Goal: Use online tool/utility: Utilize a website feature to perform a specific function

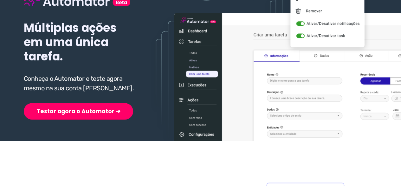
scroll to position [95, 0]
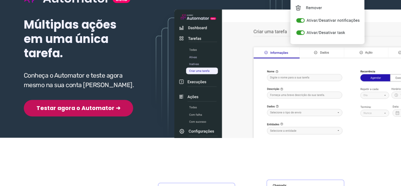
click at [62, 104] on button "Testar agora o Automator ➜" at bounding box center [78, 108] width 109 height 17
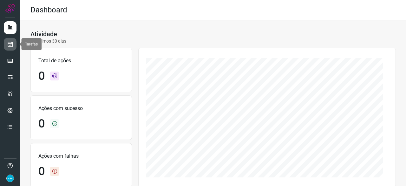
click at [10, 42] on icon at bounding box center [10, 44] width 7 height 6
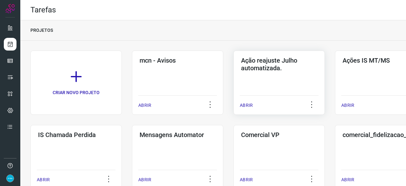
click at [249, 106] on p "ABRIR" at bounding box center [246, 105] width 13 height 7
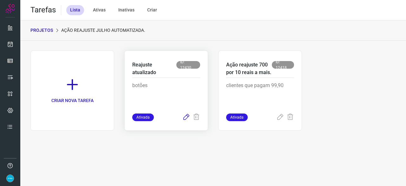
click at [185, 116] on icon at bounding box center [186, 117] width 8 height 8
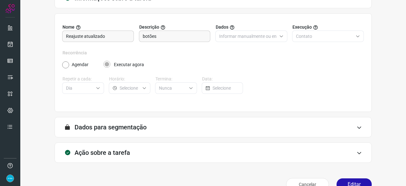
scroll to position [62, 0]
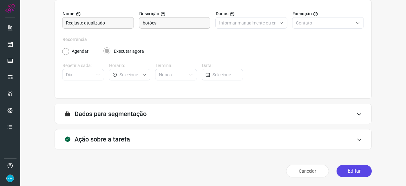
click at [344, 170] on button "Editar" at bounding box center [354, 171] width 35 height 12
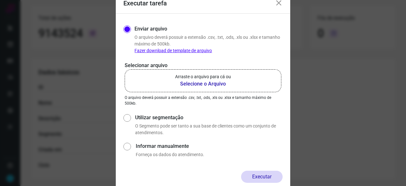
click at [189, 84] on b "Selecione o Arquivo" at bounding box center [203, 84] width 56 height 8
click at [0, 0] on input "Arraste o arquivo para cá ou Selecione o Arquivo" at bounding box center [0, 0] width 0 height 0
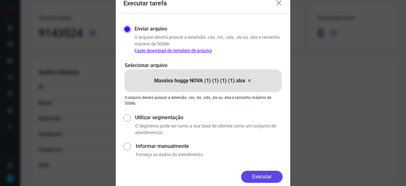
click at [263, 175] on button "Executar" at bounding box center [262, 176] width 42 height 12
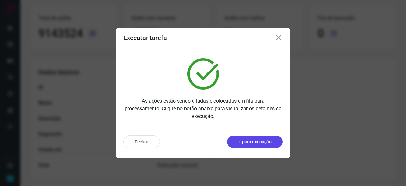
click at [252, 144] on p "Ir para execução" at bounding box center [254, 141] width 33 height 7
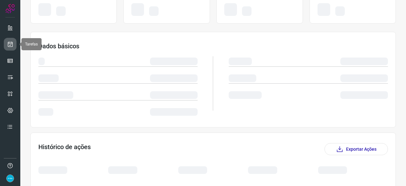
click at [14, 45] on link at bounding box center [10, 44] width 13 height 13
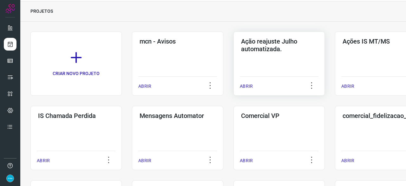
click at [248, 84] on p "ABRIR" at bounding box center [246, 86] width 13 height 7
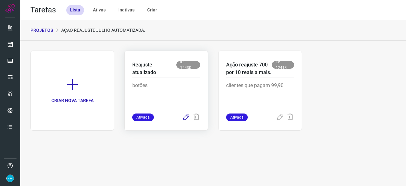
click at [184, 116] on icon at bounding box center [186, 117] width 8 height 8
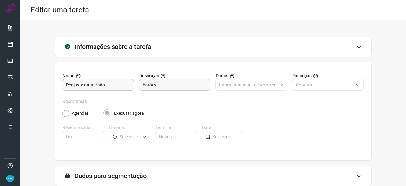
scroll to position [62, 0]
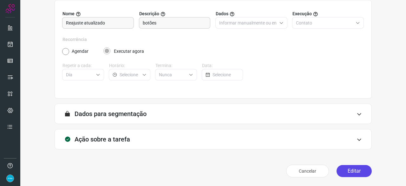
click at [353, 171] on button "Editar" at bounding box center [354, 171] width 35 height 12
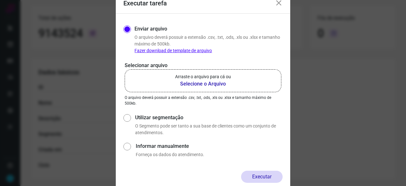
click at [197, 82] on b "Selecione o Arquivo" at bounding box center [203, 84] width 56 height 8
click at [0, 0] on input "Arraste o arquivo para cá ou Selecione o Arquivo" at bounding box center [0, 0] width 0 height 0
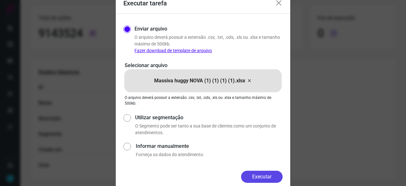
click at [274, 172] on button "Executar" at bounding box center [262, 176] width 42 height 12
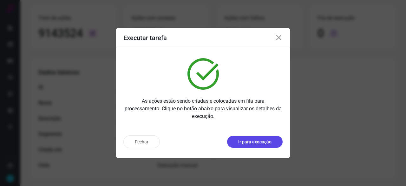
click at [246, 141] on p "Ir para execução" at bounding box center [254, 141] width 33 height 7
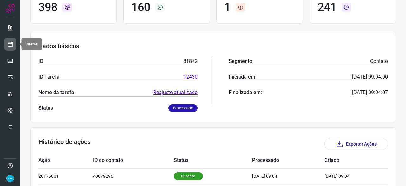
click at [12, 43] on icon at bounding box center [10, 44] width 7 height 6
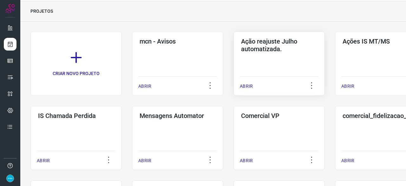
click at [248, 85] on p "ABRIR" at bounding box center [246, 86] width 13 height 7
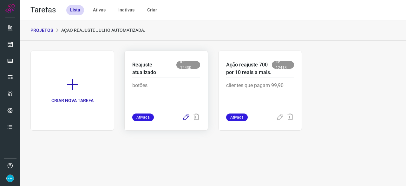
click at [185, 116] on icon at bounding box center [186, 117] width 8 height 8
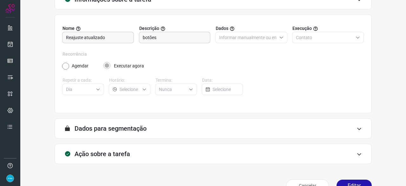
scroll to position [62, 0]
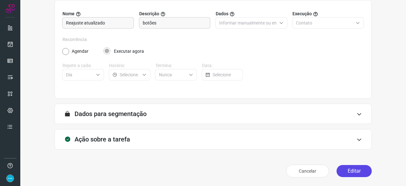
click at [351, 173] on button "Editar" at bounding box center [354, 171] width 35 height 12
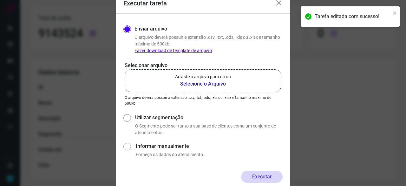
click at [195, 83] on b "Selecione o Arquivo" at bounding box center [203, 84] width 56 height 8
click at [0, 0] on input "Arraste o arquivo para cá ou Selecione o Arquivo" at bounding box center [0, 0] width 0 height 0
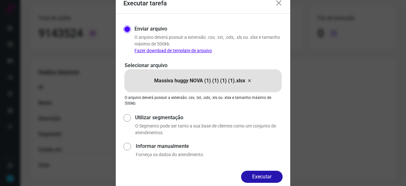
click at [265, 171] on button "Executar" at bounding box center [262, 176] width 42 height 12
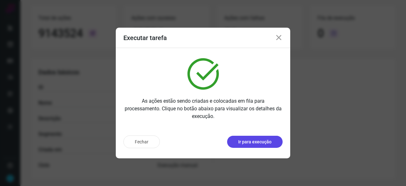
click at [263, 142] on p "Ir para execução" at bounding box center [254, 141] width 33 height 7
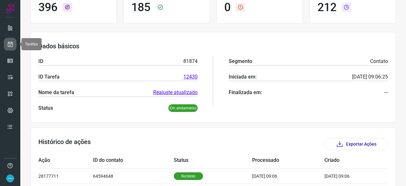
click at [10, 42] on icon at bounding box center [10, 44] width 7 height 6
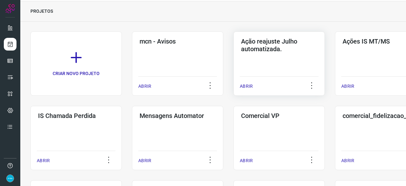
click at [249, 85] on p "ABRIR" at bounding box center [246, 86] width 13 height 7
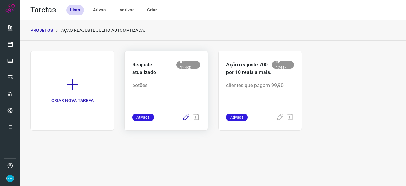
click at [188, 116] on icon at bounding box center [186, 117] width 8 height 8
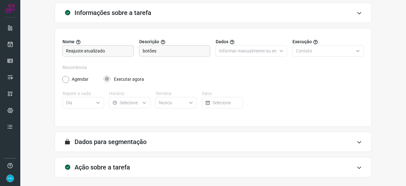
scroll to position [62, 0]
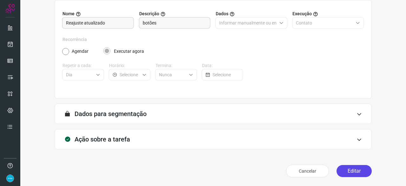
click at [346, 172] on button "Editar" at bounding box center [354, 171] width 35 height 12
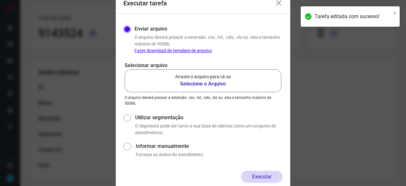
click at [195, 86] on b "Selecione o Arquivo" at bounding box center [203, 84] width 56 height 8
click at [0, 0] on input "Arraste o arquivo para cá ou Selecione o Arquivo" at bounding box center [0, 0] width 0 height 0
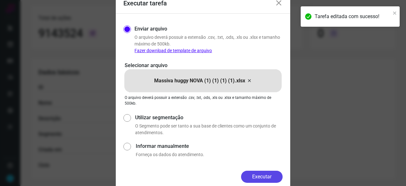
click at [248, 177] on button "Executar" at bounding box center [262, 176] width 42 height 12
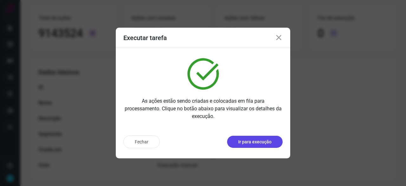
click at [266, 143] on p "Ir para execução" at bounding box center [254, 141] width 33 height 7
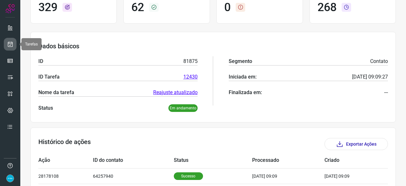
click at [10, 44] on icon at bounding box center [10, 44] width 7 height 6
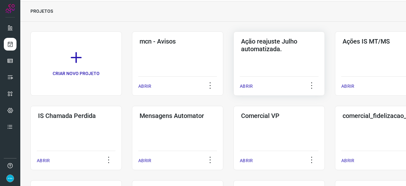
click at [248, 85] on p "ABRIR" at bounding box center [246, 86] width 13 height 7
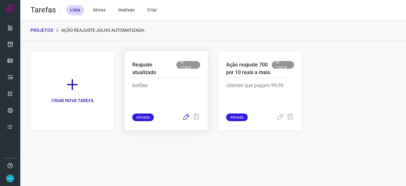
click at [186, 117] on icon at bounding box center [186, 117] width 8 height 8
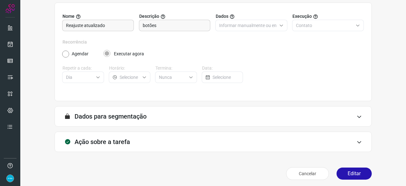
scroll to position [62, 0]
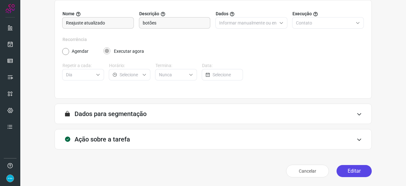
click at [359, 171] on button "Editar" at bounding box center [354, 171] width 35 height 12
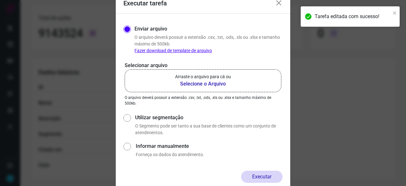
click at [192, 83] on b "Selecione o Arquivo" at bounding box center [203, 84] width 56 height 8
click at [0, 0] on input "Arraste o arquivo para cá ou Selecione o Arquivo" at bounding box center [0, 0] width 0 height 0
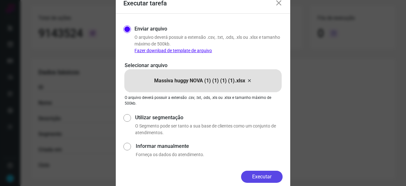
click at [265, 176] on button "Executar" at bounding box center [262, 176] width 42 height 12
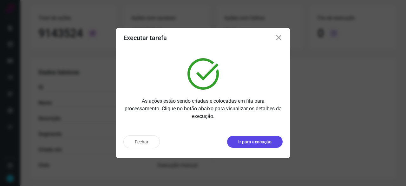
click at [248, 141] on p "Ir para execução" at bounding box center [254, 141] width 33 height 7
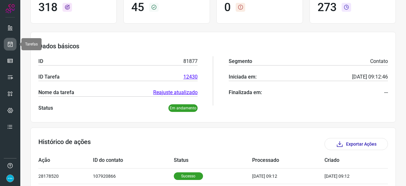
click at [11, 44] on icon at bounding box center [10, 44] width 7 height 6
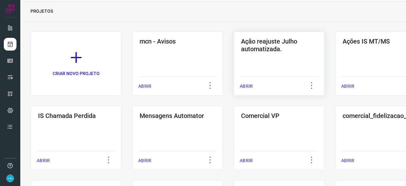
click at [244, 87] on p "ABRIR" at bounding box center [246, 86] width 13 height 7
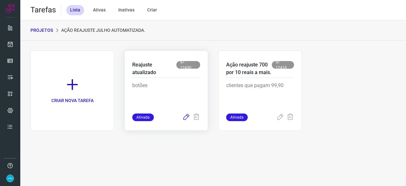
click at [187, 116] on icon at bounding box center [186, 117] width 8 height 8
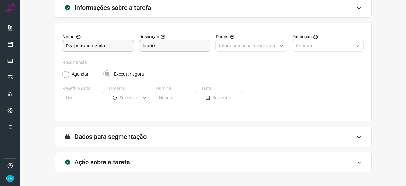
scroll to position [62, 0]
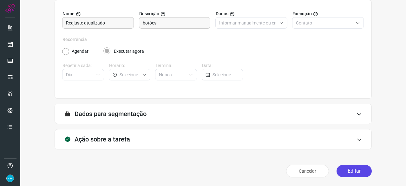
click at [354, 171] on button "Editar" at bounding box center [354, 171] width 35 height 12
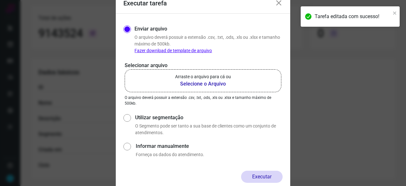
click at [192, 84] on b "Selecione o Arquivo" at bounding box center [203, 84] width 56 height 8
click at [0, 0] on input "Arraste o arquivo para cá ou Selecione o Arquivo" at bounding box center [0, 0] width 0 height 0
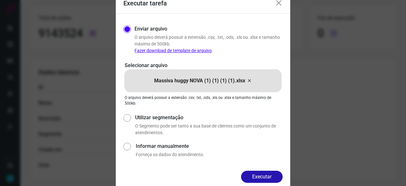
drag, startPoint x: 268, startPoint y: 174, endPoint x: 273, endPoint y: 175, distance: 5.4
click at [268, 174] on button "Executar" at bounding box center [262, 176] width 42 height 12
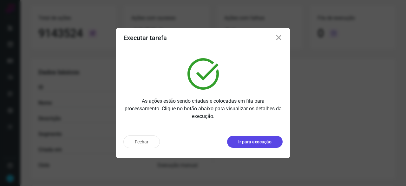
click at [252, 142] on p "Ir para execução" at bounding box center [254, 141] width 33 height 7
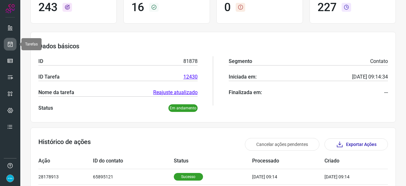
click at [8, 42] on icon at bounding box center [10, 44] width 7 height 6
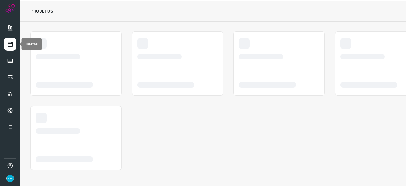
scroll to position [19, 0]
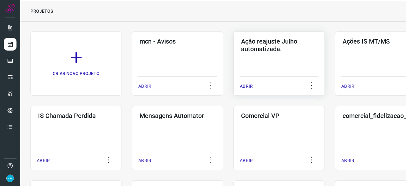
click at [248, 84] on p "ABRIR" at bounding box center [246, 86] width 13 height 7
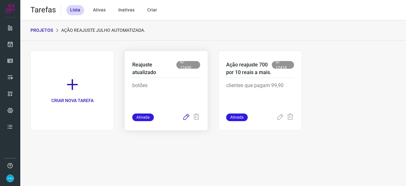
click at [185, 118] on icon at bounding box center [186, 117] width 8 height 8
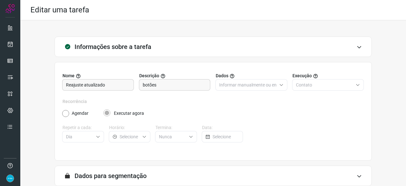
scroll to position [62, 0]
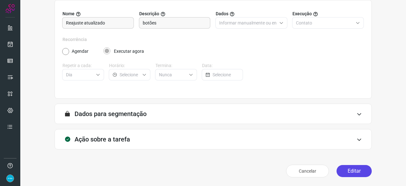
click at [349, 174] on button "Editar" at bounding box center [354, 171] width 35 height 12
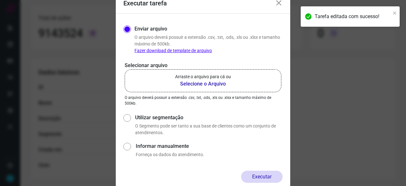
click at [204, 83] on b "Selecione o Arquivo" at bounding box center [203, 84] width 56 height 8
click at [0, 0] on input "Arraste o arquivo para cá ou Selecione o Arquivo" at bounding box center [0, 0] width 0 height 0
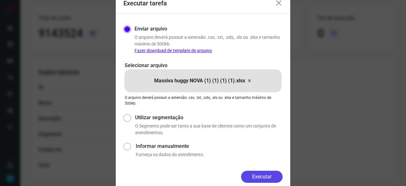
click at [266, 175] on button "Executar" at bounding box center [262, 176] width 42 height 12
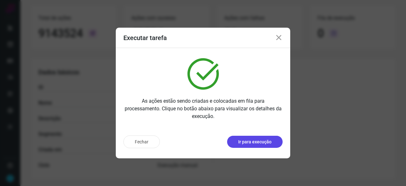
click at [260, 142] on p "Ir para execução" at bounding box center [254, 141] width 33 height 7
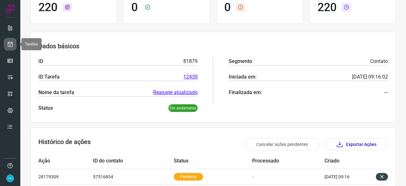
click at [11, 43] on icon at bounding box center [10, 44] width 7 height 6
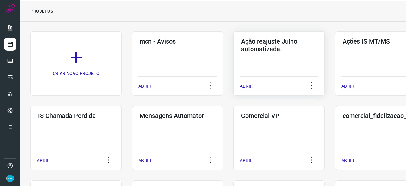
click at [249, 85] on p "ABRIR" at bounding box center [246, 86] width 13 height 7
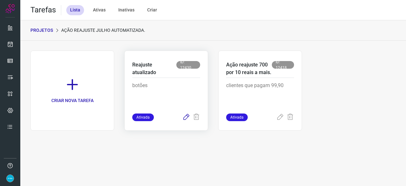
click at [185, 116] on icon at bounding box center [186, 117] width 8 height 8
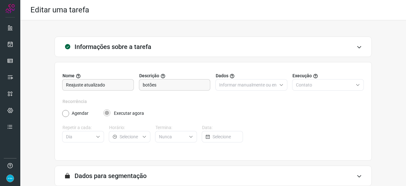
scroll to position [62, 0]
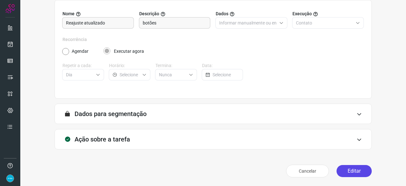
click at [347, 172] on button "Editar" at bounding box center [354, 171] width 35 height 12
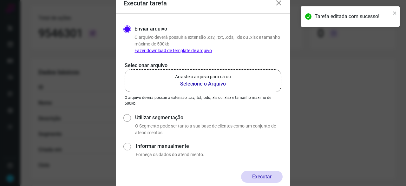
click at [206, 83] on b "Selecione o Arquivo" at bounding box center [203, 84] width 56 height 8
click at [0, 0] on input "Arraste o arquivo para cá ou Selecione o Arquivo" at bounding box center [0, 0] width 0 height 0
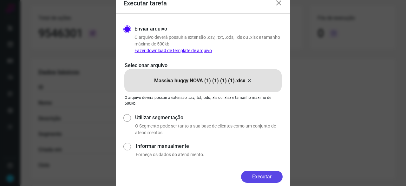
click at [270, 177] on button "Executar" at bounding box center [262, 176] width 42 height 12
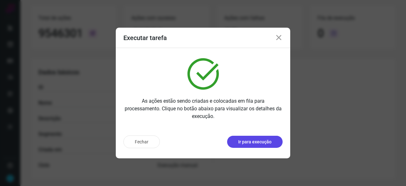
click at [244, 142] on p "Ir para execução" at bounding box center [254, 141] width 33 height 7
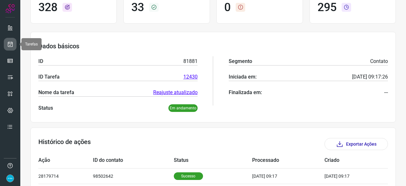
click at [11, 47] on icon at bounding box center [10, 44] width 7 height 6
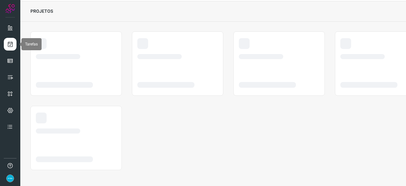
scroll to position [19, 0]
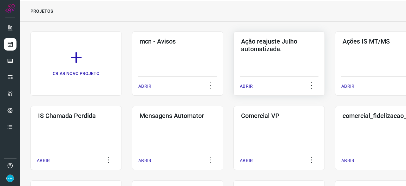
click at [246, 86] on p "ABRIR" at bounding box center [246, 86] width 13 height 7
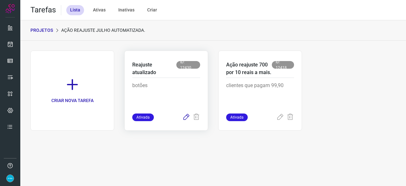
click at [184, 118] on icon at bounding box center [186, 117] width 8 height 8
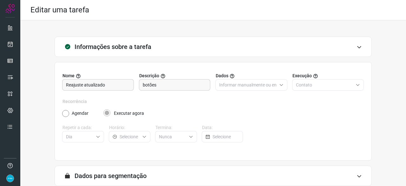
scroll to position [62, 0]
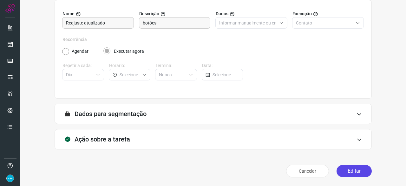
click at [352, 171] on button "Editar" at bounding box center [354, 171] width 35 height 12
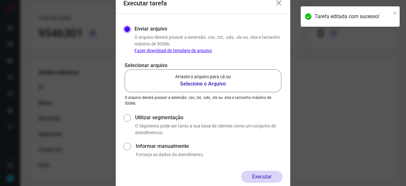
click at [194, 84] on b "Selecione o Arquivo" at bounding box center [203, 84] width 56 height 8
click at [0, 0] on input "Arraste o arquivo para cá ou Selecione o Arquivo" at bounding box center [0, 0] width 0 height 0
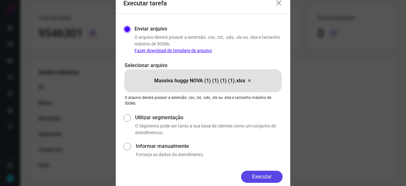
click at [261, 176] on button "Executar" at bounding box center [262, 176] width 42 height 12
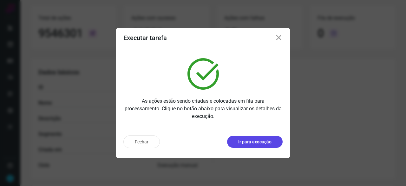
click at [258, 142] on p "Ir para execução" at bounding box center [254, 141] width 33 height 7
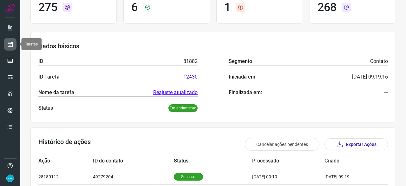
click at [12, 45] on icon at bounding box center [10, 44] width 7 height 6
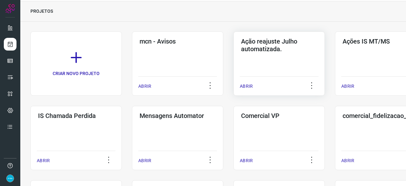
click at [248, 87] on p "ABRIR" at bounding box center [246, 86] width 13 height 7
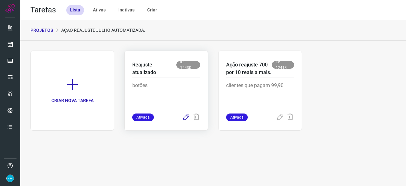
click at [186, 116] on icon at bounding box center [186, 117] width 8 height 8
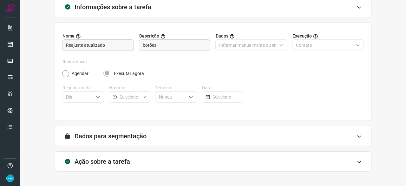
scroll to position [62, 0]
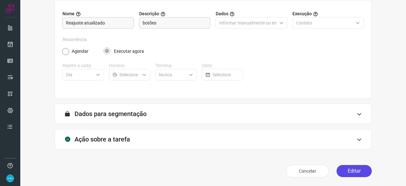
click at [352, 172] on button "Editar" at bounding box center [354, 171] width 35 height 12
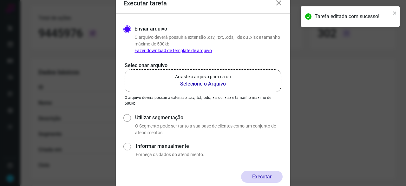
drag, startPoint x: 187, startPoint y: 83, endPoint x: 191, endPoint y: 80, distance: 5.5
click at [188, 82] on b "Selecione o Arquivo" at bounding box center [203, 84] width 56 height 8
click at [198, 83] on b "Selecione o Arquivo" at bounding box center [203, 84] width 56 height 8
click at [0, 0] on input "Arraste o arquivo para cá ou Selecione o Arquivo" at bounding box center [0, 0] width 0 height 0
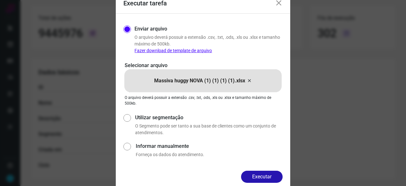
drag, startPoint x: 263, startPoint y: 175, endPoint x: 265, endPoint y: 172, distance: 3.8
click at [263, 174] on button "Executar" at bounding box center [262, 176] width 42 height 12
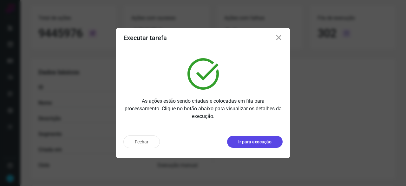
click at [254, 141] on p "Ir para execução" at bounding box center [254, 141] width 33 height 7
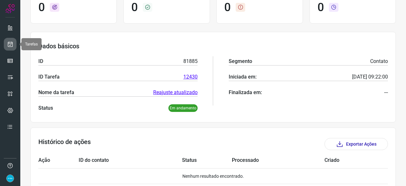
click at [10, 41] on icon at bounding box center [10, 44] width 7 height 6
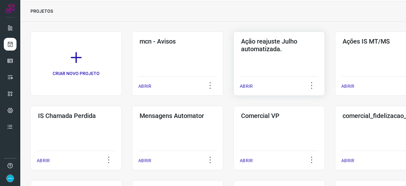
click at [246, 87] on p "ABRIR" at bounding box center [246, 86] width 13 height 7
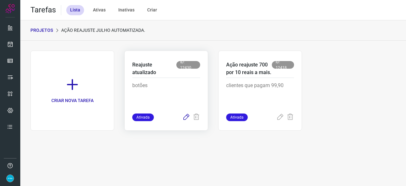
click at [188, 115] on icon at bounding box center [186, 117] width 8 height 8
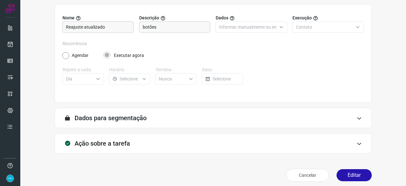
scroll to position [62, 0]
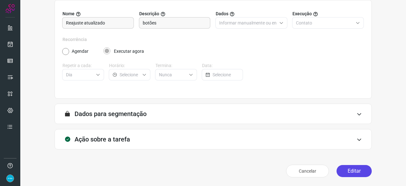
click at [342, 169] on button "Editar" at bounding box center [354, 171] width 35 height 12
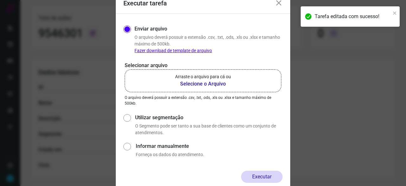
click at [190, 83] on b "Selecione o Arquivo" at bounding box center [203, 84] width 56 height 8
click at [0, 0] on input "Arraste o arquivo para cá ou Selecione o Arquivo" at bounding box center [0, 0] width 0 height 0
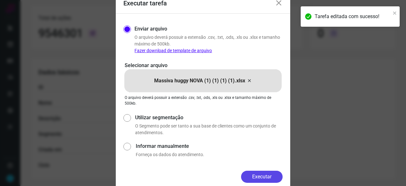
click at [266, 174] on button "Executar" at bounding box center [262, 176] width 42 height 12
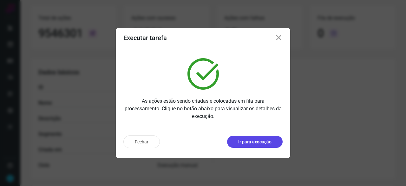
click at [254, 139] on p "Ir para execução" at bounding box center [254, 141] width 33 height 7
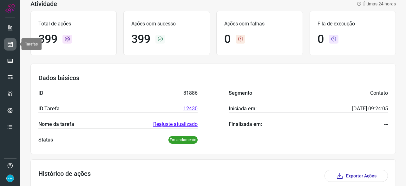
click at [14, 42] on link at bounding box center [10, 44] width 13 height 13
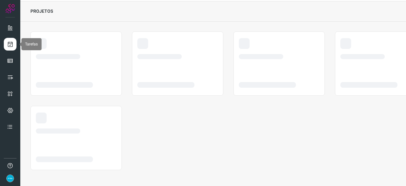
scroll to position [19, 0]
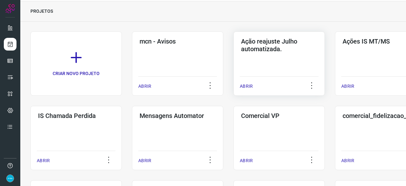
click at [248, 84] on p "ABRIR" at bounding box center [246, 86] width 13 height 7
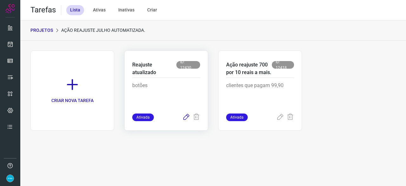
click at [188, 116] on icon at bounding box center [186, 117] width 8 height 8
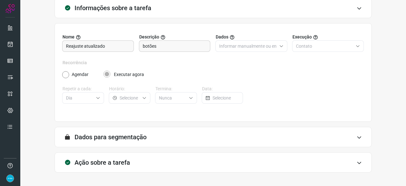
scroll to position [62, 0]
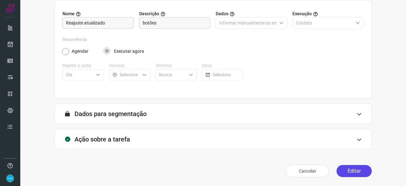
click at [345, 169] on button "Editar" at bounding box center [354, 171] width 35 height 12
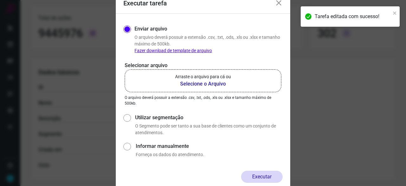
click at [206, 83] on b "Selecione o Arquivo" at bounding box center [203, 84] width 56 height 8
click at [0, 0] on input "Arraste o arquivo para cá ou Selecione o Arquivo" at bounding box center [0, 0] width 0 height 0
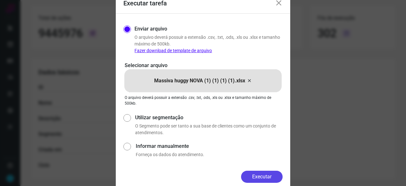
click at [259, 178] on button "Executar" at bounding box center [262, 176] width 42 height 12
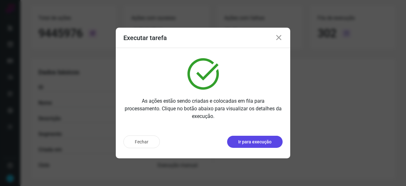
click at [255, 142] on p "Ir para execução" at bounding box center [254, 141] width 33 height 7
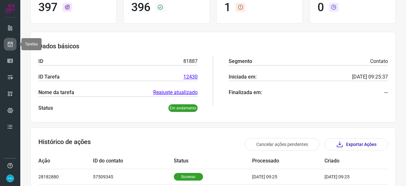
click at [12, 43] on icon at bounding box center [10, 44] width 7 height 6
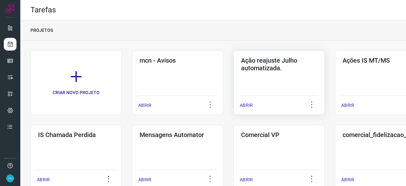
click at [248, 104] on p "ABRIR" at bounding box center [246, 105] width 13 height 7
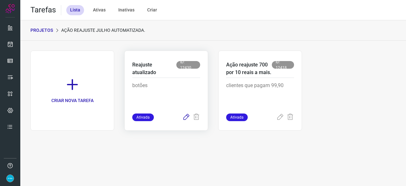
click at [186, 117] on icon at bounding box center [186, 117] width 8 height 8
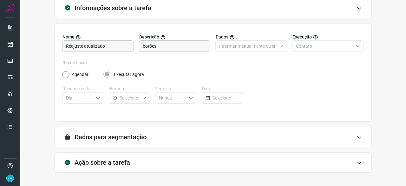
scroll to position [62, 0]
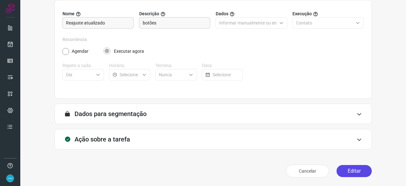
click at [350, 167] on button "Editar" at bounding box center [354, 171] width 35 height 12
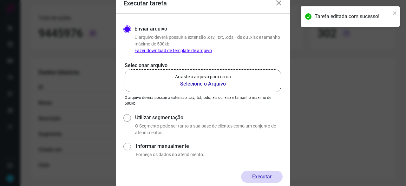
click at [193, 85] on b "Selecione o Arquivo" at bounding box center [203, 84] width 56 height 8
click at [0, 0] on input "Arraste o arquivo para cá ou Selecione o Arquivo" at bounding box center [0, 0] width 0 height 0
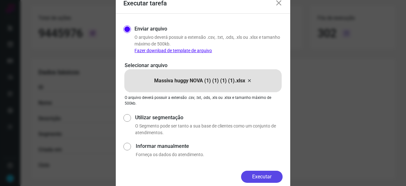
drag, startPoint x: 265, startPoint y: 174, endPoint x: 282, endPoint y: 177, distance: 16.9
click at [266, 174] on button "Executar" at bounding box center [262, 176] width 42 height 12
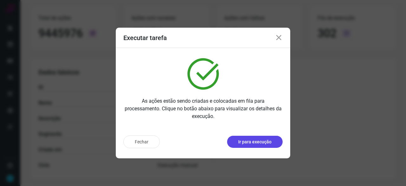
click at [253, 142] on p "Ir para execução" at bounding box center [254, 141] width 33 height 7
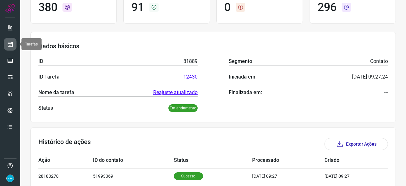
click at [10, 43] on icon at bounding box center [10, 44] width 7 height 6
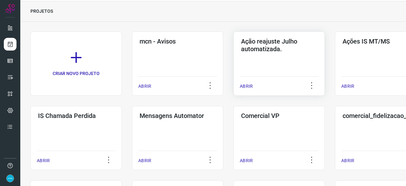
click at [248, 86] on p "ABRIR" at bounding box center [246, 86] width 13 height 7
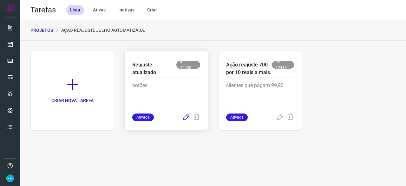
click at [188, 117] on icon at bounding box center [186, 117] width 8 height 8
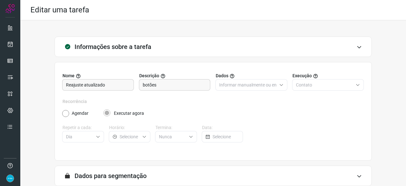
scroll to position [62, 0]
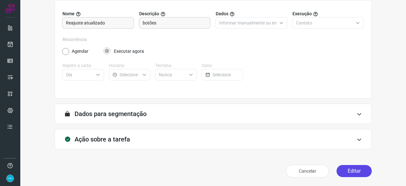
click at [355, 170] on button "Editar" at bounding box center [354, 171] width 35 height 12
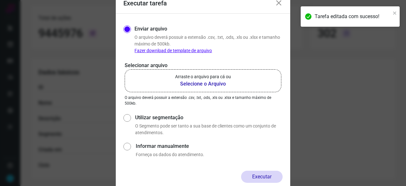
click at [195, 85] on b "Selecione o Arquivo" at bounding box center [203, 84] width 56 height 8
click at [0, 0] on input "Arraste o arquivo para cá ou Selecione o Arquivo" at bounding box center [0, 0] width 0 height 0
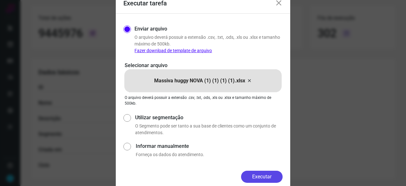
click at [252, 176] on button "Executar" at bounding box center [262, 176] width 42 height 12
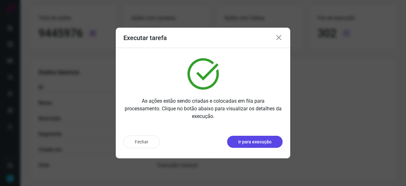
click at [249, 143] on p "Ir para execução" at bounding box center [254, 141] width 33 height 7
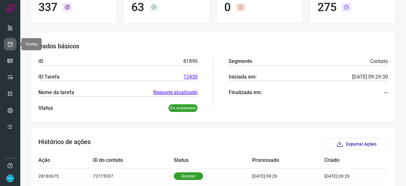
click at [8, 46] on icon at bounding box center [10, 44] width 7 height 6
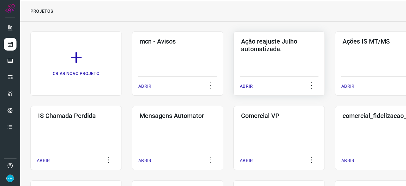
click at [251, 86] on p "ABRIR" at bounding box center [246, 86] width 13 height 7
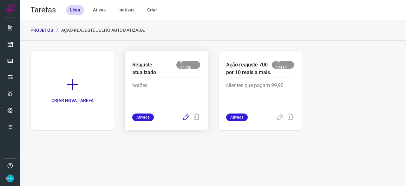
click at [183, 118] on icon at bounding box center [186, 117] width 8 height 8
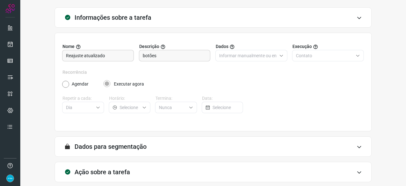
scroll to position [62, 0]
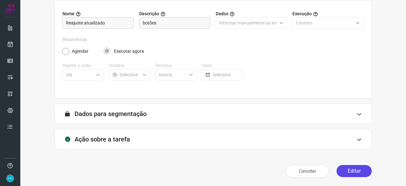
click at [347, 169] on button "Editar" at bounding box center [354, 171] width 35 height 12
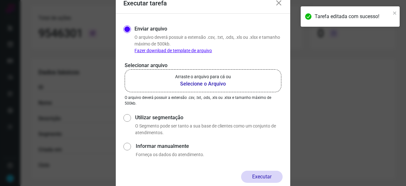
click at [195, 84] on b "Selecione o Arquivo" at bounding box center [203, 84] width 56 height 8
click at [0, 0] on input "Arraste o arquivo para cá ou Selecione o Arquivo" at bounding box center [0, 0] width 0 height 0
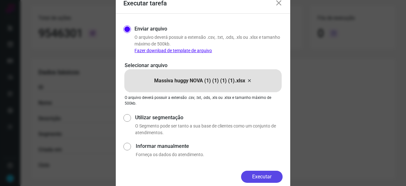
click at [265, 173] on button "Executar" at bounding box center [262, 176] width 42 height 12
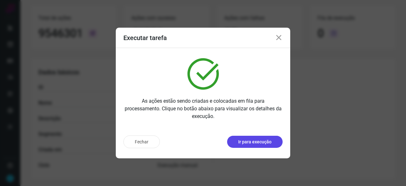
click at [267, 142] on p "Ir para execução" at bounding box center [254, 141] width 33 height 7
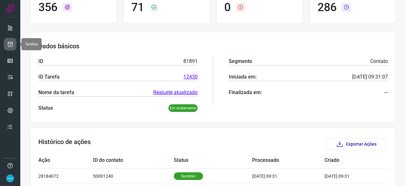
click at [14, 42] on link at bounding box center [10, 44] width 13 height 13
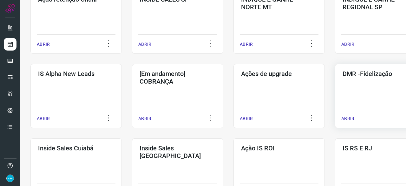
click at [347, 119] on p "ABRIR" at bounding box center [347, 118] width 13 height 7
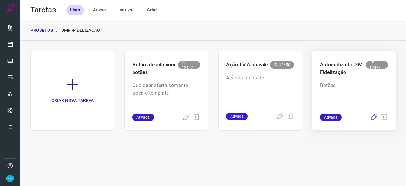
click at [375, 116] on icon at bounding box center [374, 117] width 8 height 8
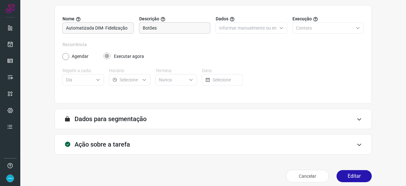
scroll to position [62, 0]
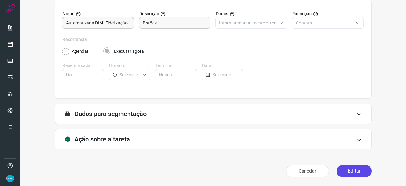
click at [354, 171] on button "Editar" at bounding box center [354, 171] width 35 height 12
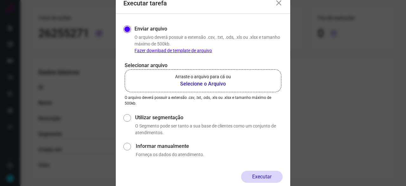
click at [199, 181] on div "Executar" at bounding box center [202, 176] width 159 height 12
click at [204, 85] on b "Selecione o Arquivo" at bounding box center [203, 84] width 56 height 8
click at [0, 0] on input "Arraste o arquivo para cá ou Selecione o Arquivo" at bounding box center [0, 0] width 0 height 0
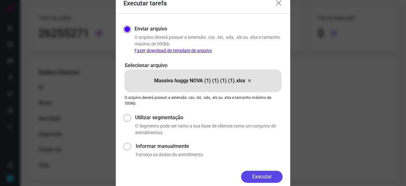
drag, startPoint x: 263, startPoint y: 171, endPoint x: 278, endPoint y: 170, distance: 14.9
click at [264, 171] on button "Executar" at bounding box center [262, 176] width 42 height 12
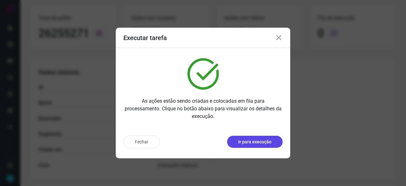
click at [254, 138] on p "Ir para execução" at bounding box center [254, 141] width 33 height 7
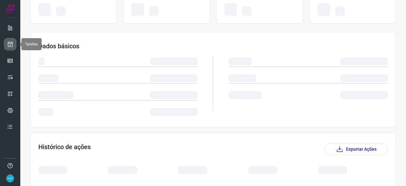
click at [8, 43] on icon at bounding box center [10, 44] width 7 height 6
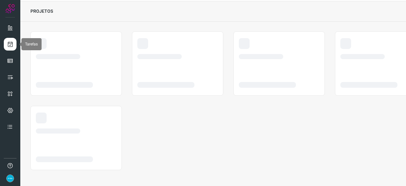
scroll to position [19, 0]
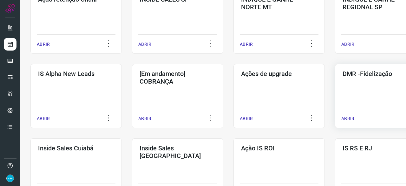
click at [350, 116] on p "ABRIR" at bounding box center [347, 118] width 13 height 7
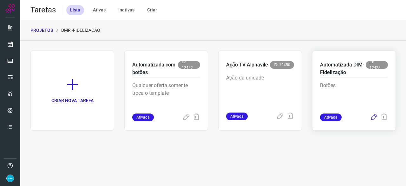
click at [373, 118] on icon at bounding box center [374, 117] width 8 height 8
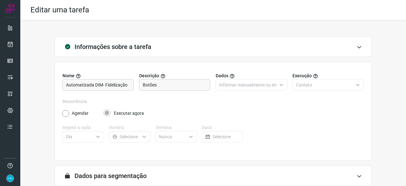
scroll to position [62, 0]
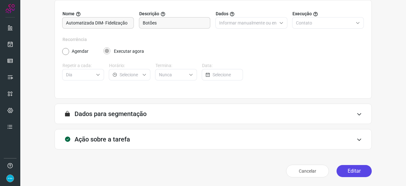
click at [345, 172] on button "Editar" at bounding box center [354, 171] width 35 height 12
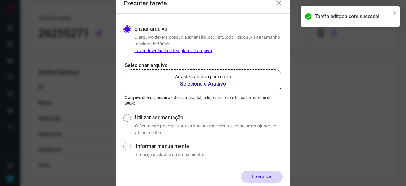
click at [201, 80] on b "Selecione o Arquivo" at bounding box center [203, 84] width 56 height 8
click at [0, 0] on input "Arraste o arquivo para cá ou Selecione o Arquivo" at bounding box center [0, 0] width 0 height 0
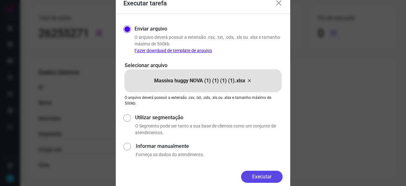
click at [268, 175] on button "Executar" at bounding box center [262, 176] width 42 height 12
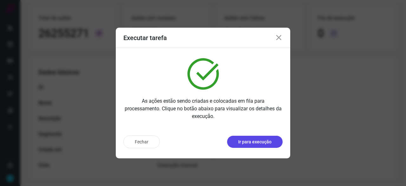
click at [250, 142] on p "Ir para execução" at bounding box center [254, 141] width 33 height 7
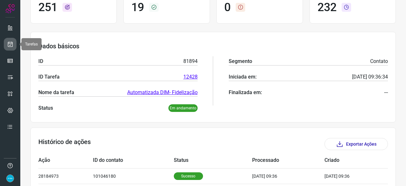
click at [9, 41] on icon at bounding box center [10, 44] width 7 height 6
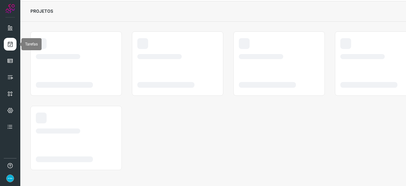
scroll to position [19, 0]
